Goal: Information Seeking & Learning: Understand process/instructions

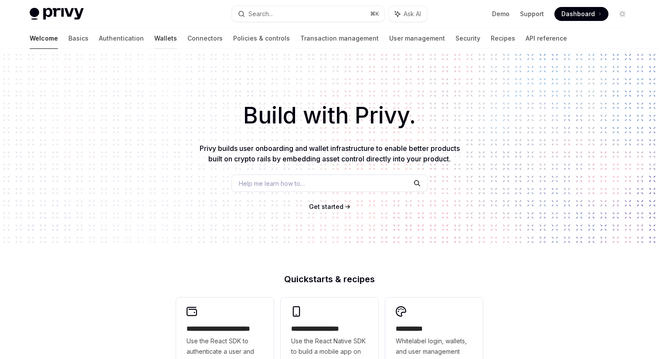
click at [154, 38] on link "Wallets" at bounding box center [165, 38] width 23 height 21
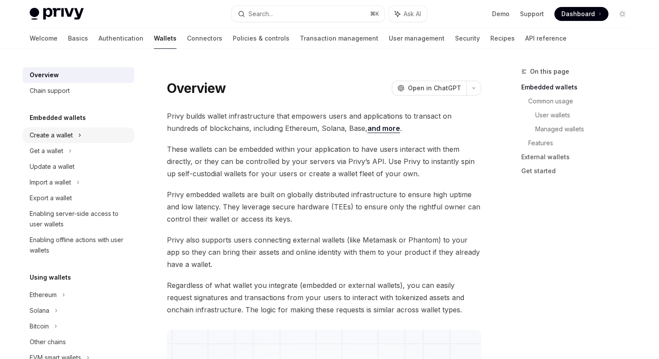
drag, startPoint x: 85, startPoint y: 132, endPoint x: 122, endPoint y: 129, distance: 36.8
click at [100, 129] on div "Create a wallet" at bounding box center [79, 135] width 112 height 16
type textarea "*"
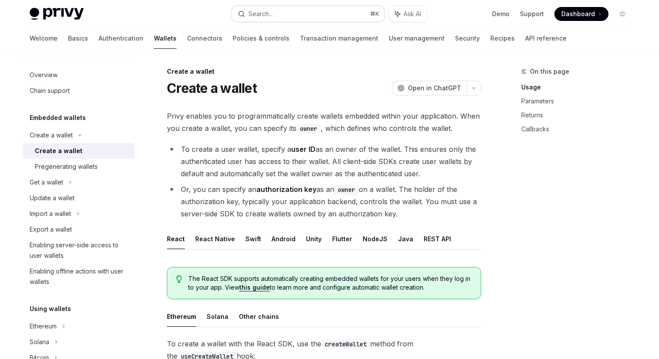
click at [274, 9] on button "Search... ⌘ K" at bounding box center [308, 14] width 153 height 16
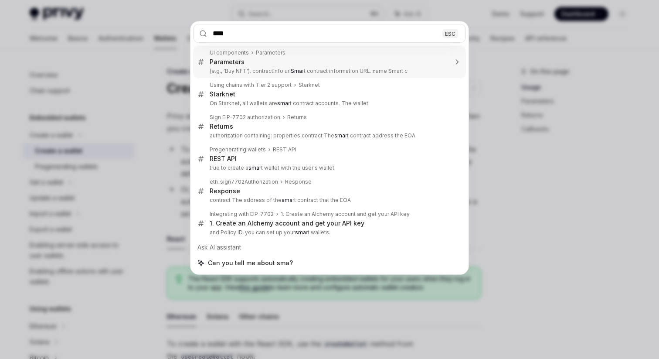
type input "*****"
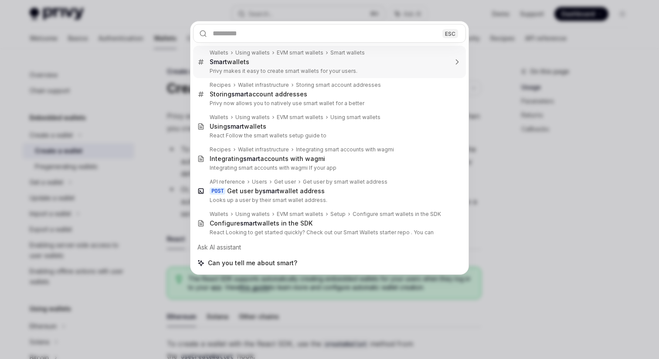
type textarea "*"
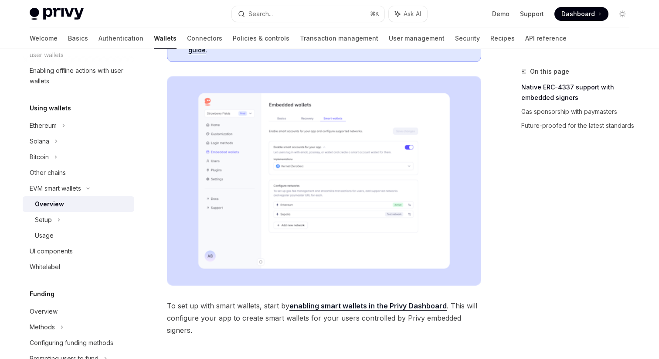
scroll to position [187, 0]
click at [284, 13] on button "Search... ⌘ K" at bounding box center [308, 14] width 153 height 16
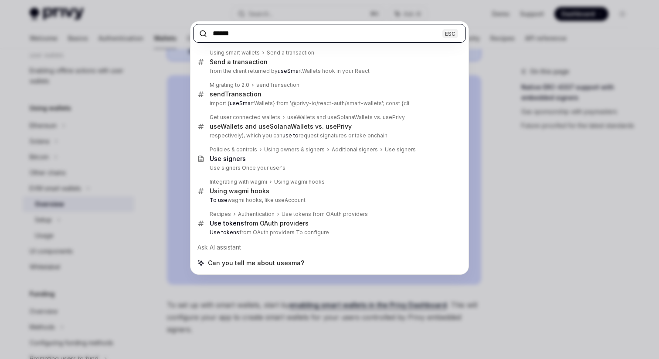
paste input "*********"
type input "**********"
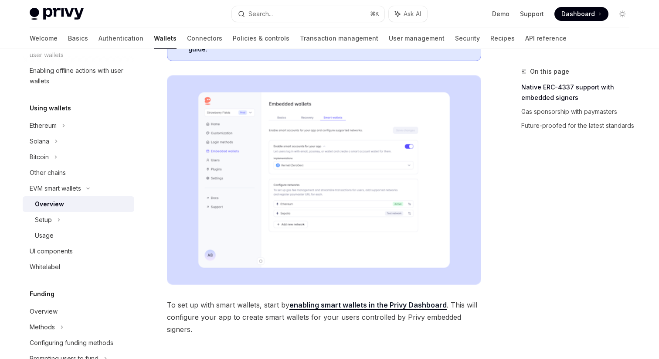
type textarea "*"
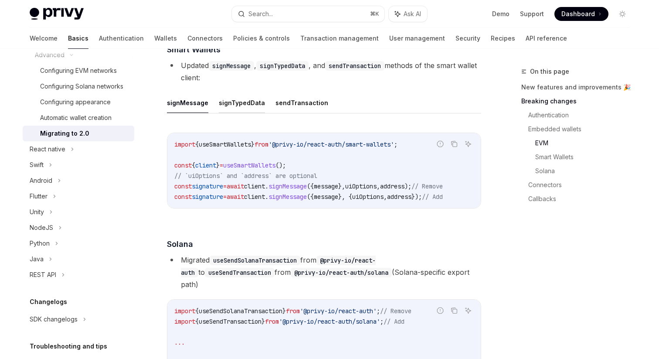
scroll to position [1454, 0]
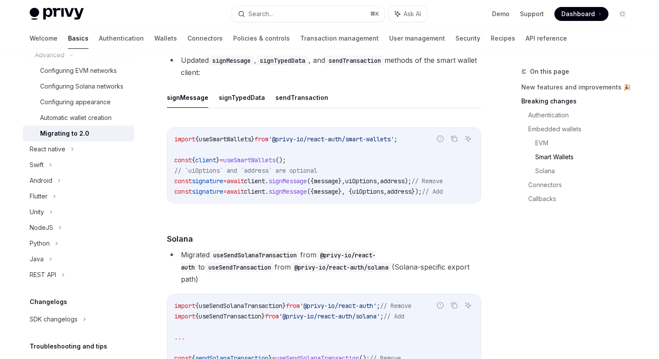
click at [242, 143] on span "useSmartWallets" at bounding box center [225, 139] width 52 height 8
click at [354, 65] on code "sendTransaction" at bounding box center [354, 61] width 59 height 10
click at [348, 78] on li "Updated signMessage , signTypedData , and sendTransaction methods of the smart …" at bounding box center [324, 66] width 314 height 24
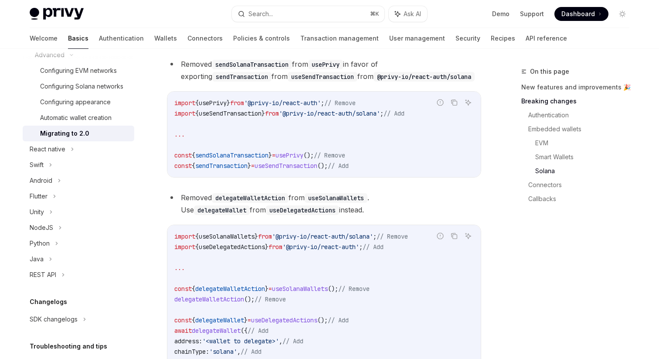
scroll to position [1795, 0]
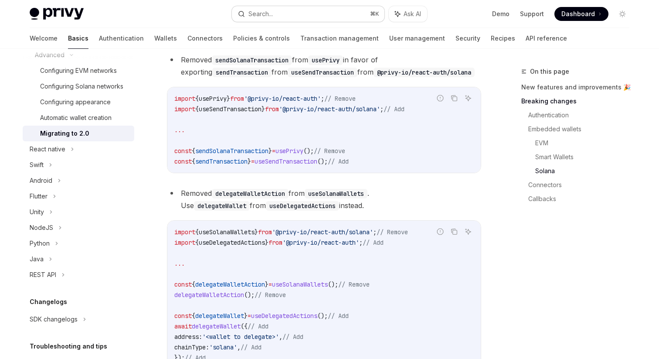
click at [294, 14] on button "Search... ⌘ K" at bounding box center [308, 14] width 153 height 16
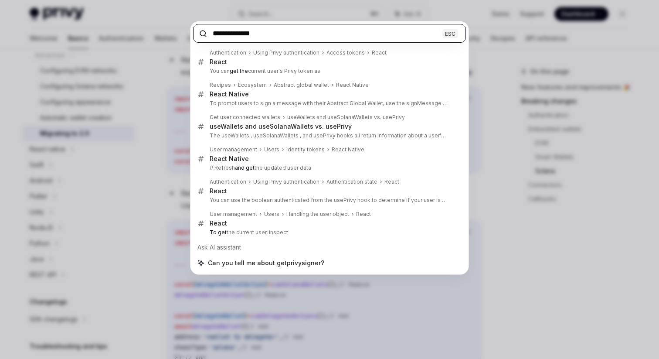
paste input "text"
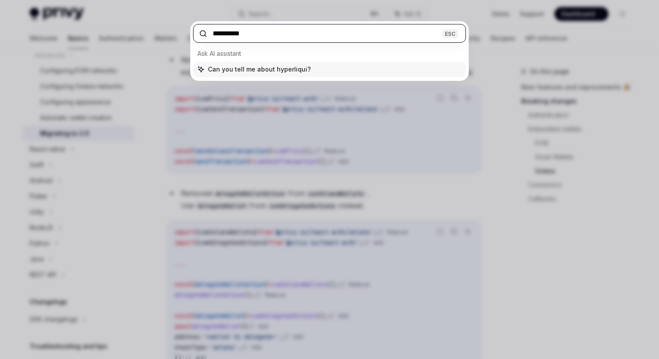
type input "**********"
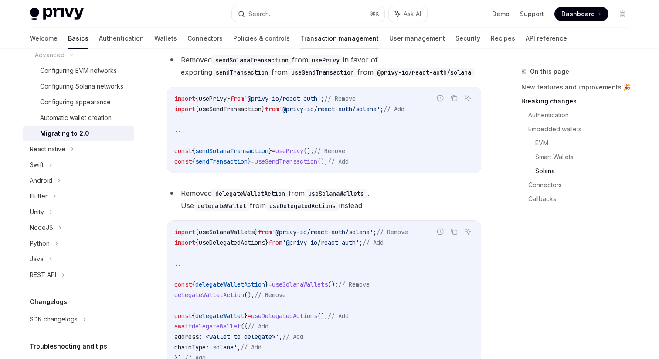
type textarea "*"
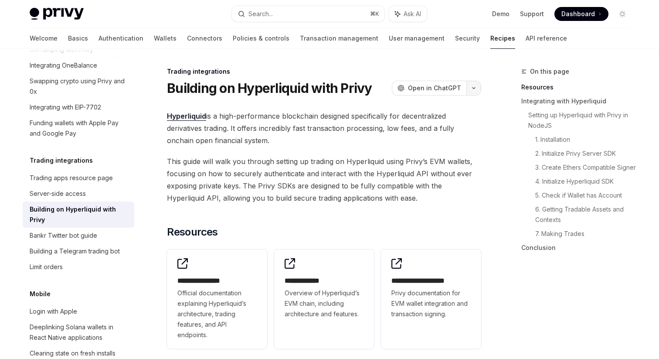
click at [477, 86] on button "button" at bounding box center [473, 88] width 15 height 15
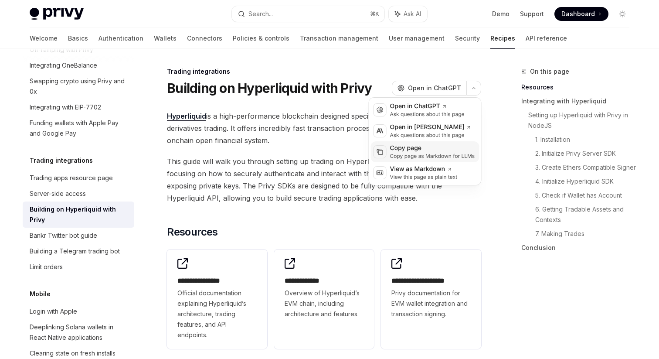
click at [435, 150] on div "Copy page" at bounding box center [432, 148] width 85 height 9
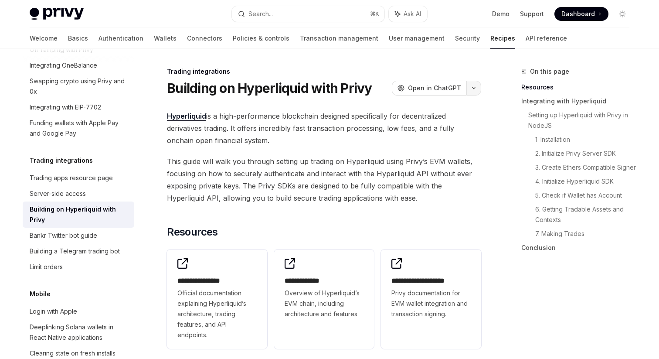
click at [473, 88] on icon "button" at bounding box center [474, 87] width 10 height 3
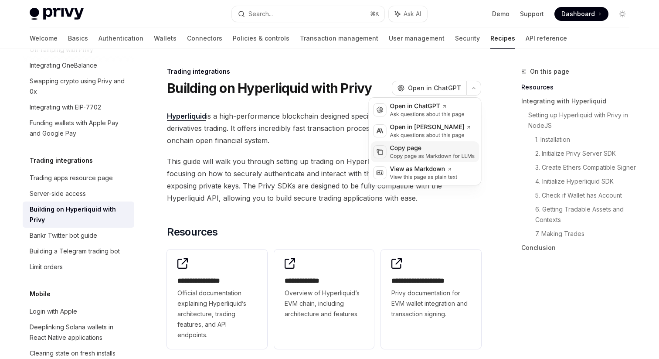
click at [428, 154] on div "Copy page as Markdown for LLMs" at bounding box center [432, 156] width 85 height 7
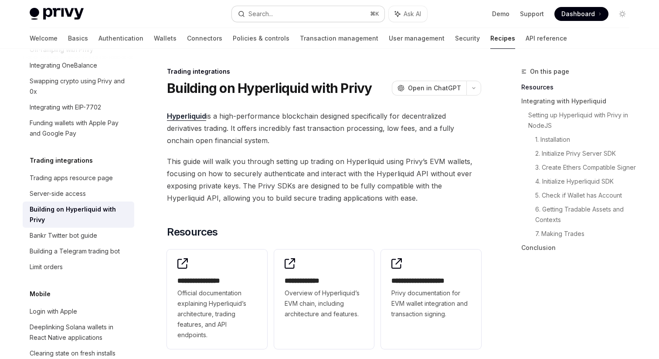
click at [293, 19] on button "Search... ⌘ K" at bounding box center [308, 14] width 153 height 16
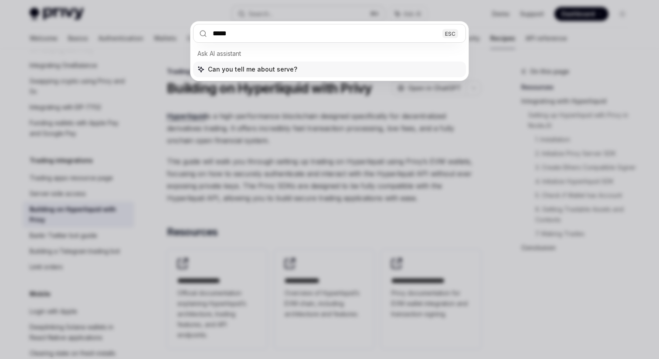
type input "******"
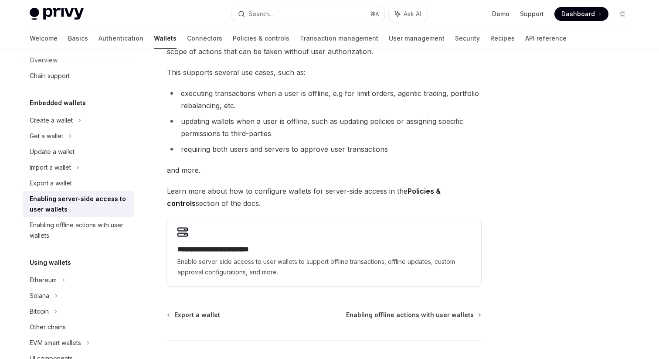
scroll to position [106, 0]
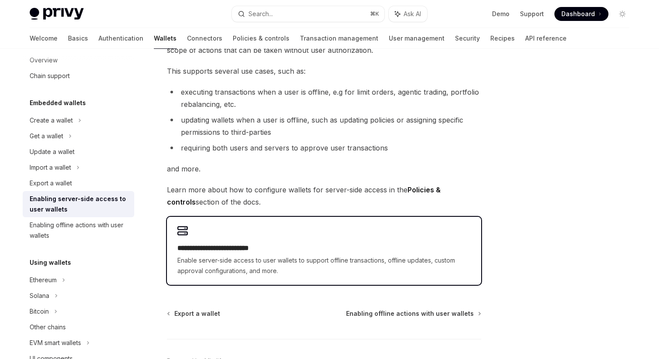
click at [266, 245] on h2 "**********" at bounding box center [323, 248] width 293 height 10
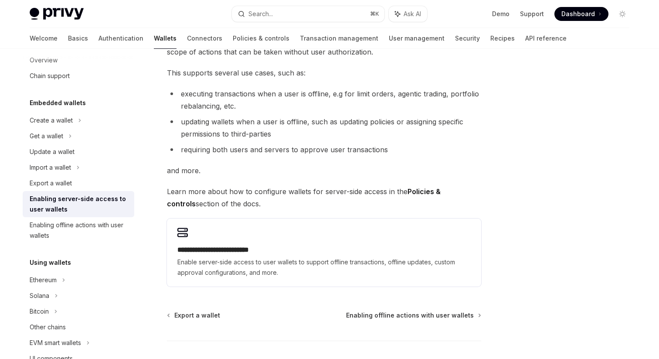
scroll to position [106, 0]
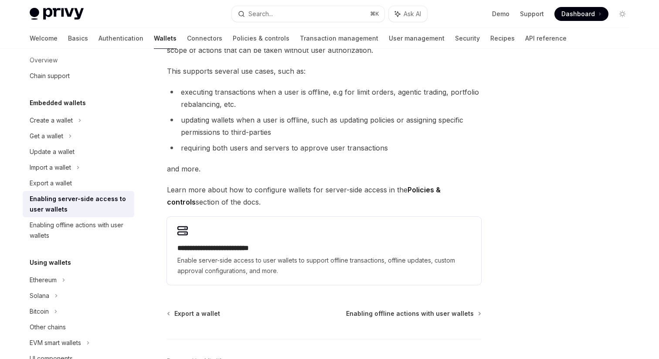
drag, startPoint x: 224, startPoint y: 84, endPoint x: 293, endPoint y: 90, distance: 68.3
click at [264, 85] on div "**********" at bounding box center [324, 152] width 314 height 265
drag, startPoint x: 297, startPoint y: 91, endPoint x: 360, endPoint y: 91, distance: 63.2
click at [355, 91] on li "executing transactions when a user is offline, e.g for limit orders, agentic tr…" at bounding box center [324, 98] width 314 height 24
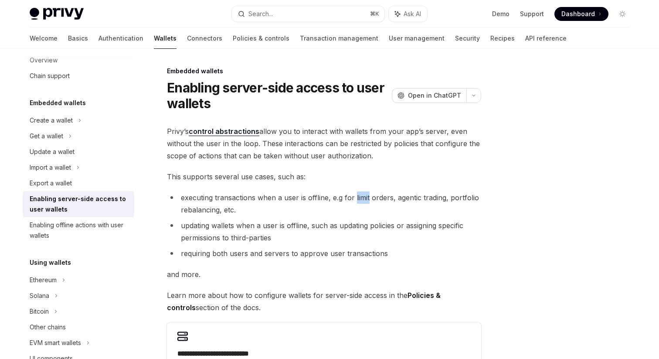
scroll to position [0, 0]
drag, startPoint x: 246, startPoint y: 303, endPoint x: 162, endPoint y: 110, distance: 210.0
click at [161, 111] on div "**********" at bounding box center [242, 293] width 481 height 454
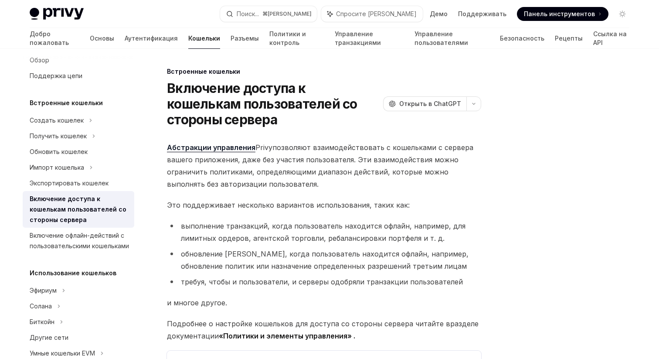
click at [375, 155] on span "Абстракции управления Privy позволяют взаимодействовать с кошельками с сервера …" at bounding box center [324, 165] width 314 height 49
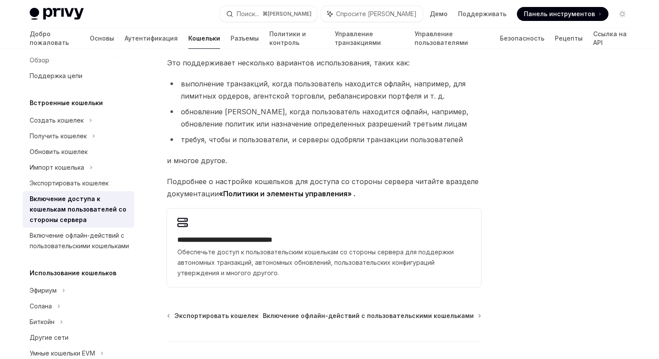
scroll to position [200, 0]
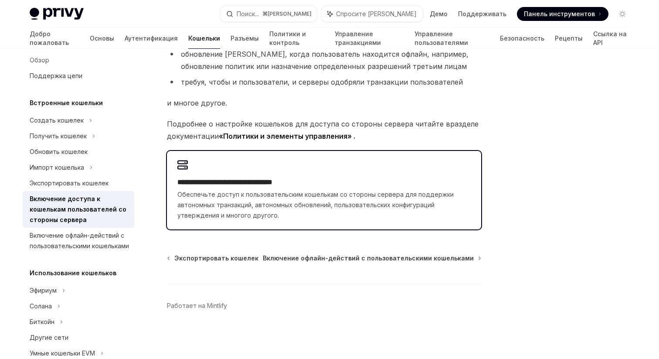
click at [301, 200] on span "Обеспечьте доступ к пользовательским кошелькам со стороны сервера для поддержки…" at bounding box center [323, 204] width 293 height 31
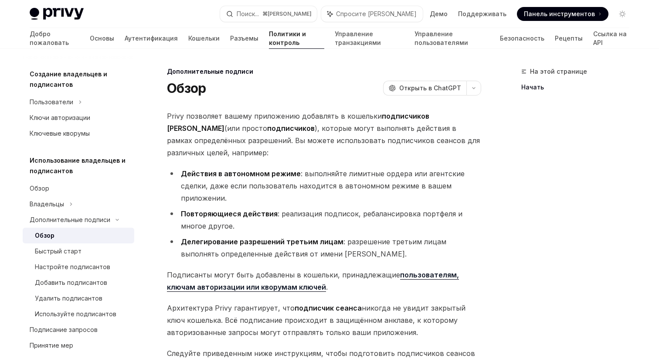
scroll to position [186, 0]
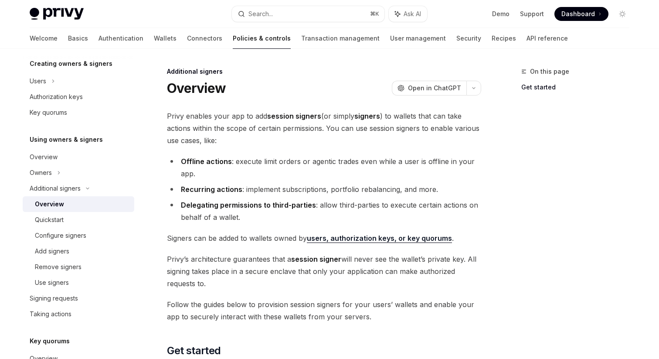
click at [331, 95] on div "Overview OpenAI Open in ChatGPT" at bounding box center [324, 88] width 314 height 16
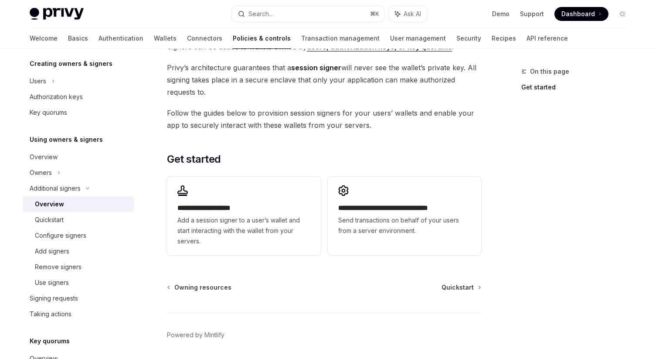
scroll to position [193, 0]
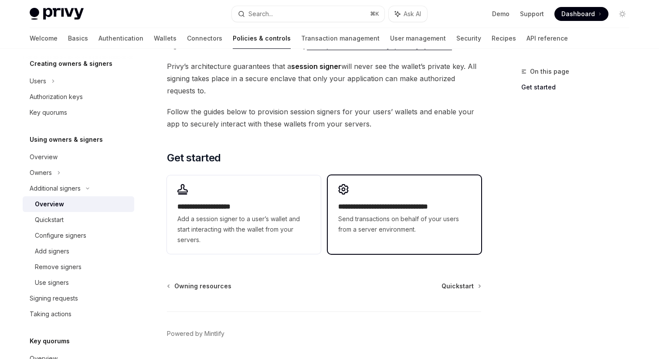
click at [366, 192] on div "**********" at bounding box center [404, 209] width 153 height 68
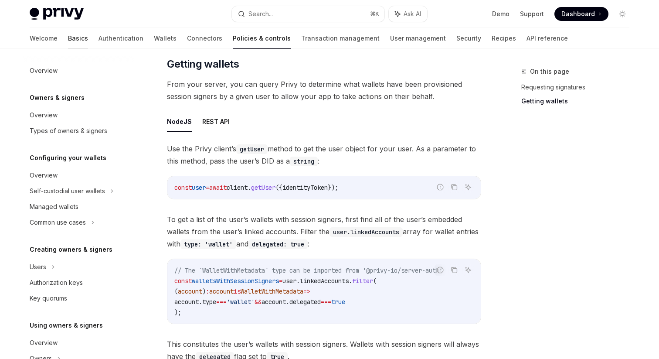
click at [68, 40] on link "Basics" at bounding box center [78, 38] width 20 height 21
type textarea "*"
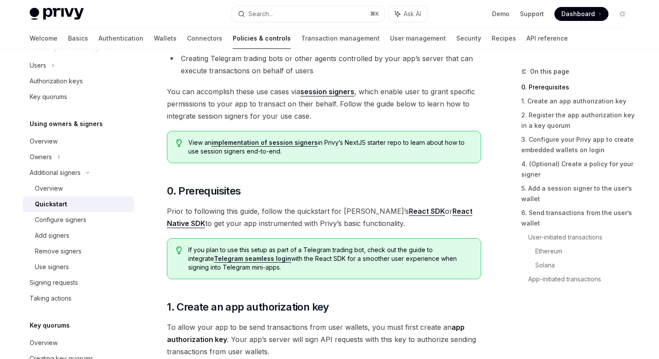
scroll to position [151, 0]
click at [340, 90] on link "session signers" at bounding box center [327, 90] width 54 height 9
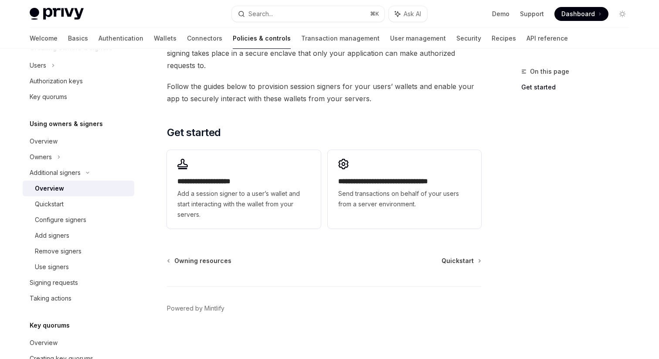
scroll to position [221, 0]
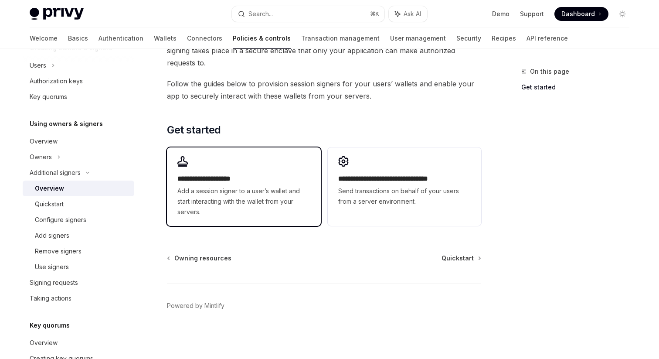
click at [275, 168] on div "**********" at bounding box center [243, 186] width 153 height 78
type textarea "*"
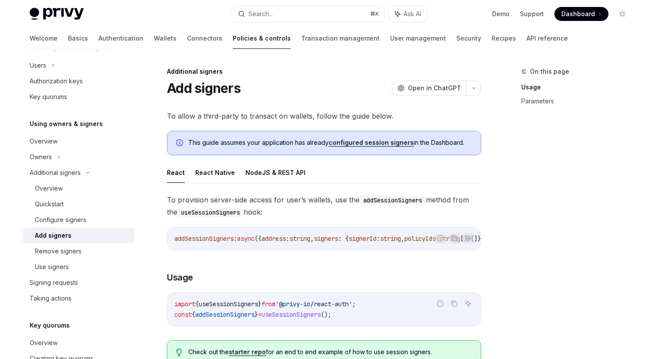
click at [235, 318] on span "addSessionSigners" at bounding box center [224, 314] width 59 height 8
copy span "addSessionSigners"
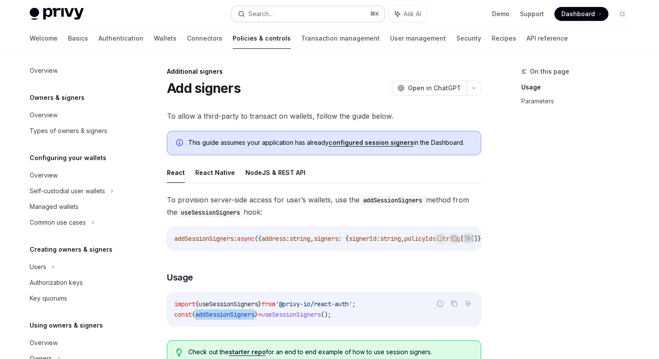
click at [255, 14] on div "Search..." at bounding box center [260, 14] width 24 height 10
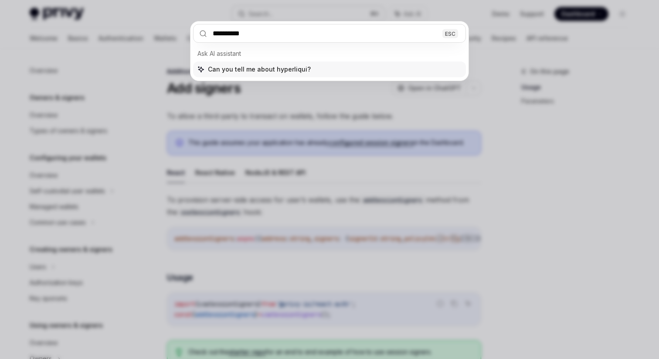
type input "**********"
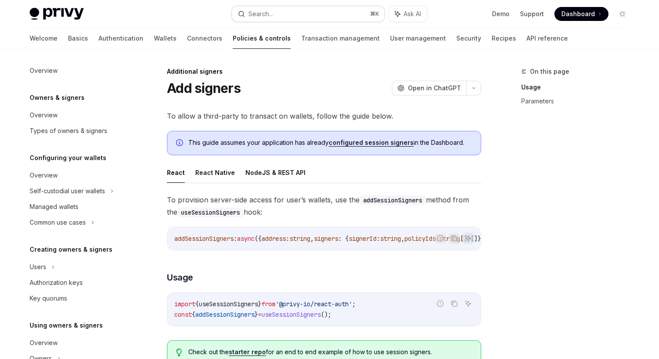
type textarea "*"
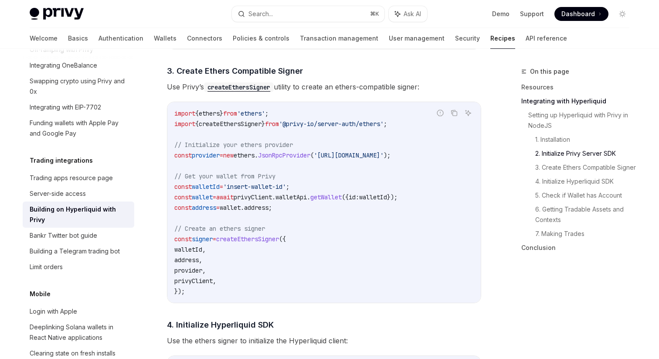
scroll to position [652, 0]
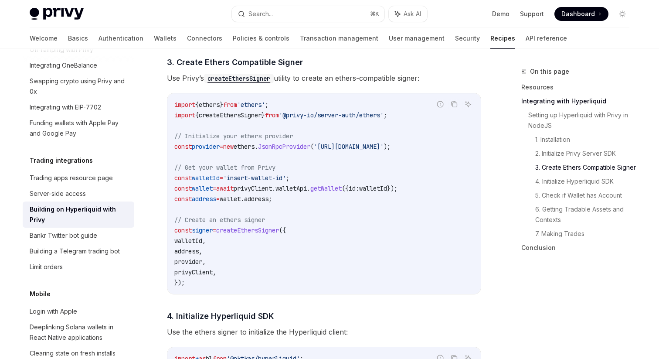
click at [275, 234] on span "createEthersSigner" at bounding box center [247, 230] width 63 height 8
copy span "createEthersSigner"
drag, startPoint x: 191, startPoint y: 246, endPoint x: 224, endPoint y: 246, distance: 32.3
click at [202, 245] on span "walletId" at bounding box center [188, 241] width 28 height 8
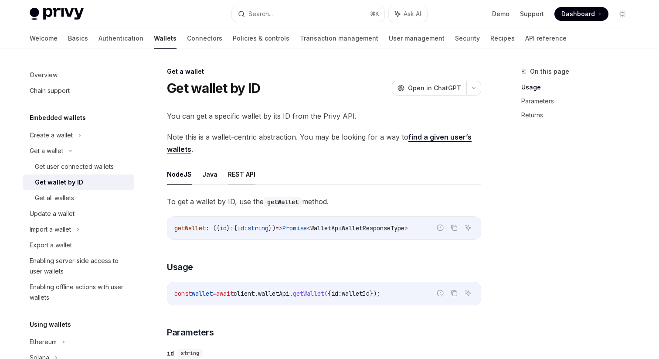
click at [240, 173] on button "REST API" at bounding box center [241, 174] width 27 height 20
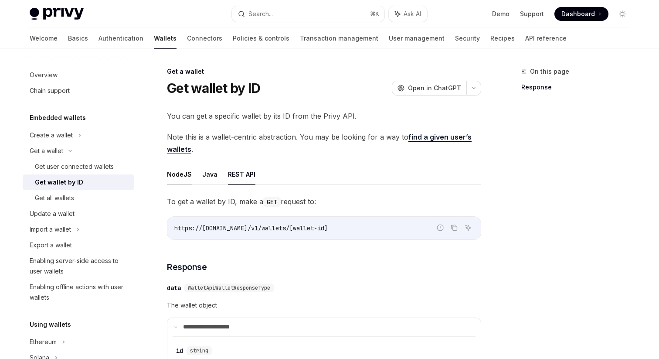
click at [186, 180] on button "NodeJS" at bounding box center [179, 174] width 25 height 20
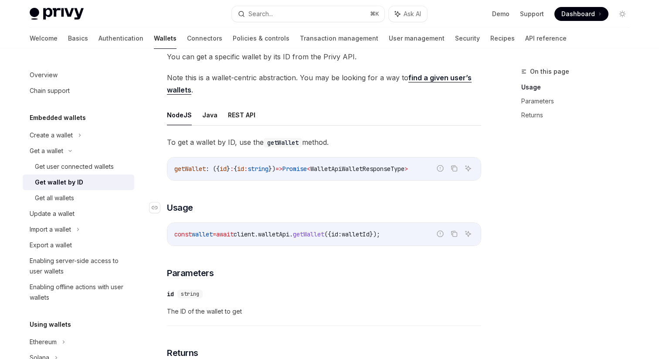
scroll to position [49, 0]
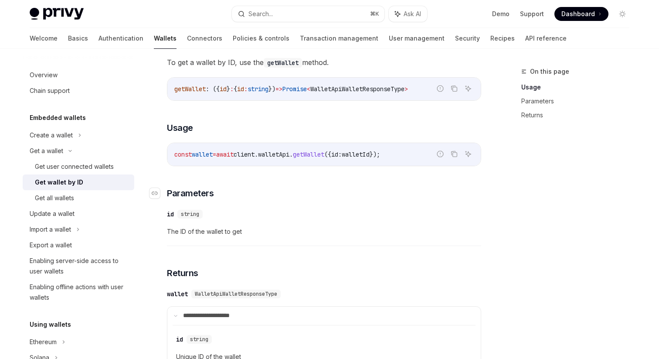
scroll to position [107, 0]
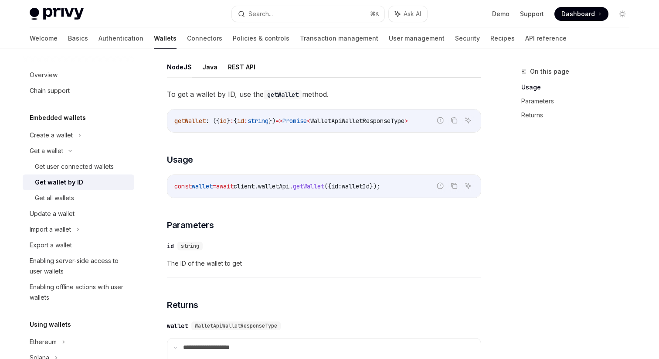
type textarea "*"
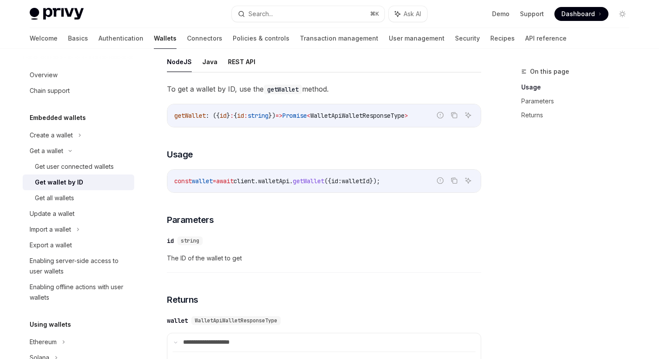
scroll to position [115, 0]
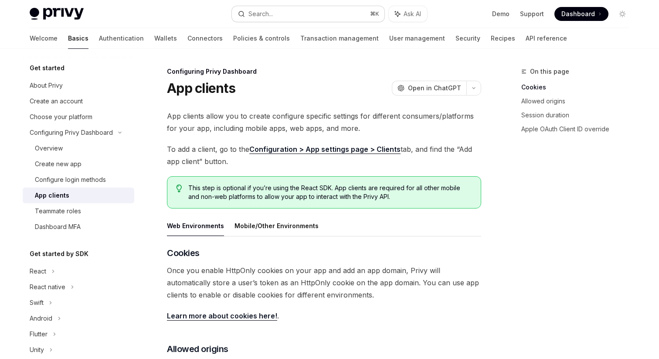
click at [252, 12] on div "Search..." at bounding box center [260, 14] width 24 height 10
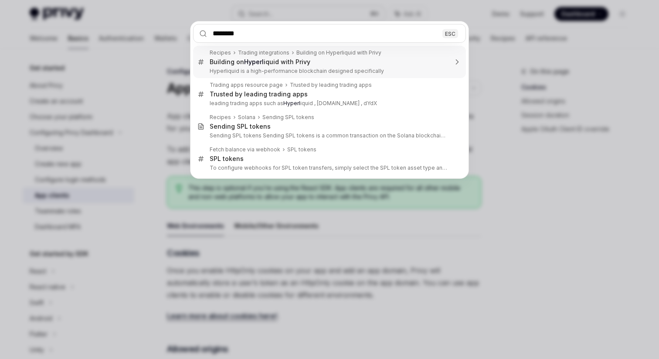
type input "*********"
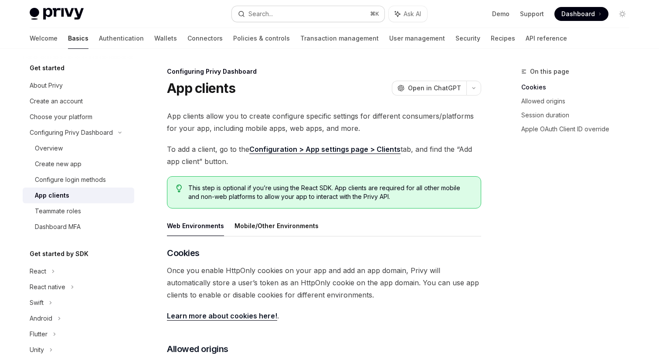
type textarea "*"
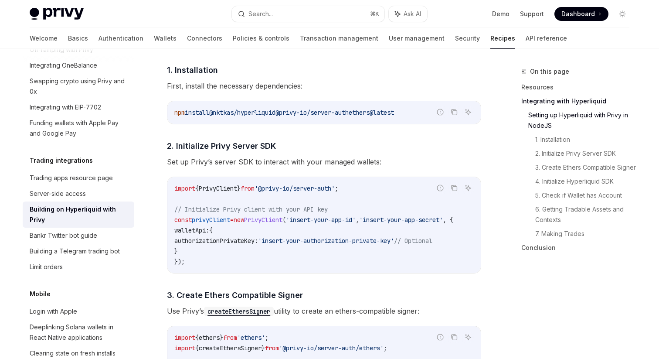
scroll to position [421, 0]
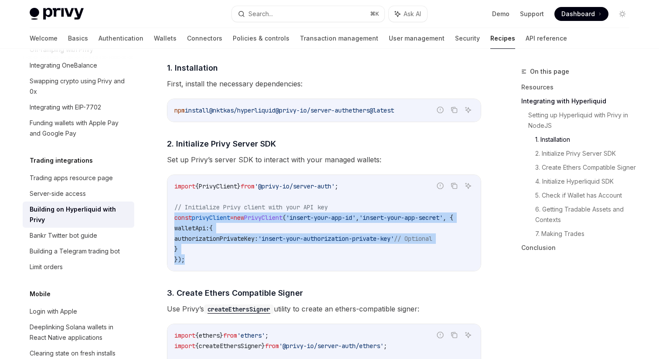
drag, startPoint x: 187, startPoint y: 260, endPoint x: 173, endPoint y: 217, distance: 46.0
click at [173, 217] on div "import { PrivyClient } from '@privy-io/server-auth' ; // Initialize Privy clien…" at bounding box center [323, 223] width 313 height 96
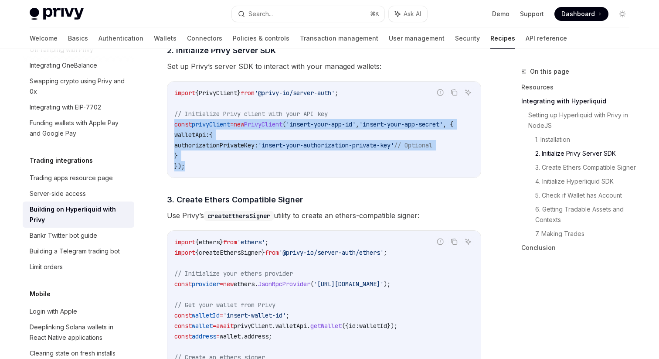
scroll to position [517, 0]
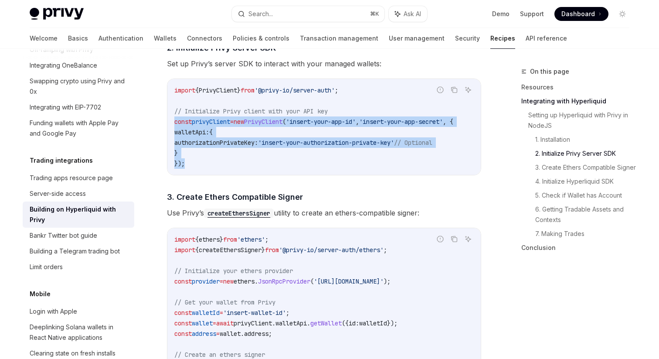
copy code "const privyClient = new PrivyClient ( 'insert-your-app-id' , 'insert-your-app-s…"
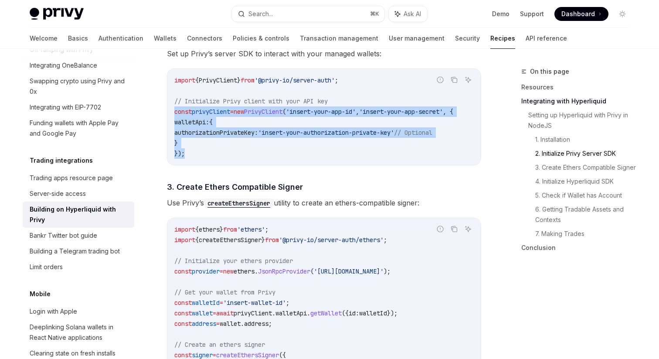
scroll to position [518, 0]
